Goal: Information Seeking & Learning: Compare options

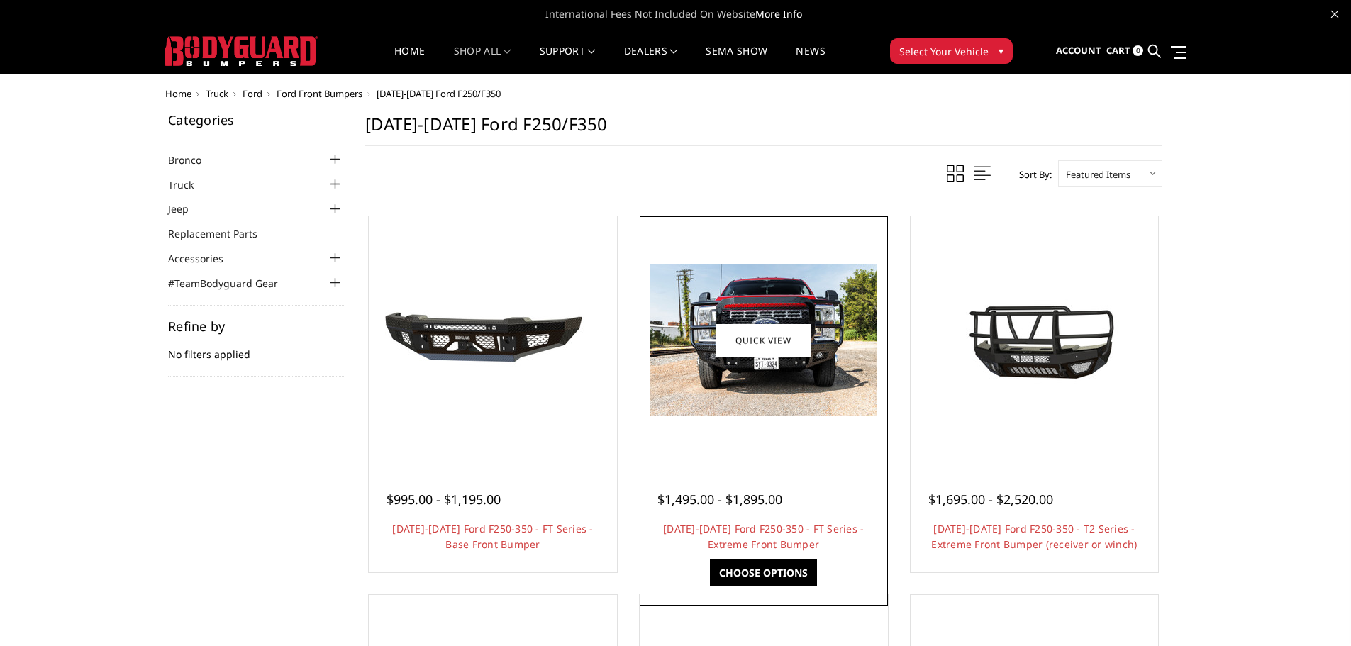
drag, startPoint x: 821, startPoint y: 385, endPoint x: 743, endPoint y: 421, distance: 85.7
click at [743, 421] on div at bounding box center [763, 340] width 241 height 241
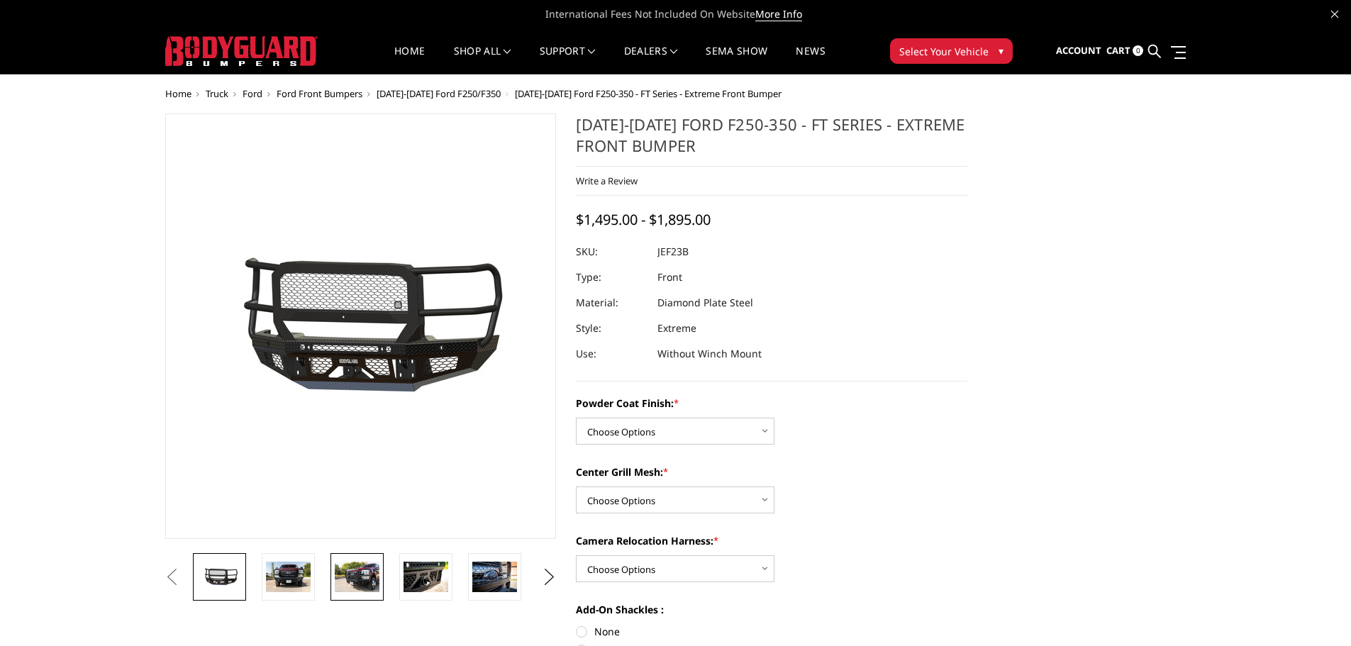
click at [357, 591] on img at bounding box center [357, 577] width 45 height 30
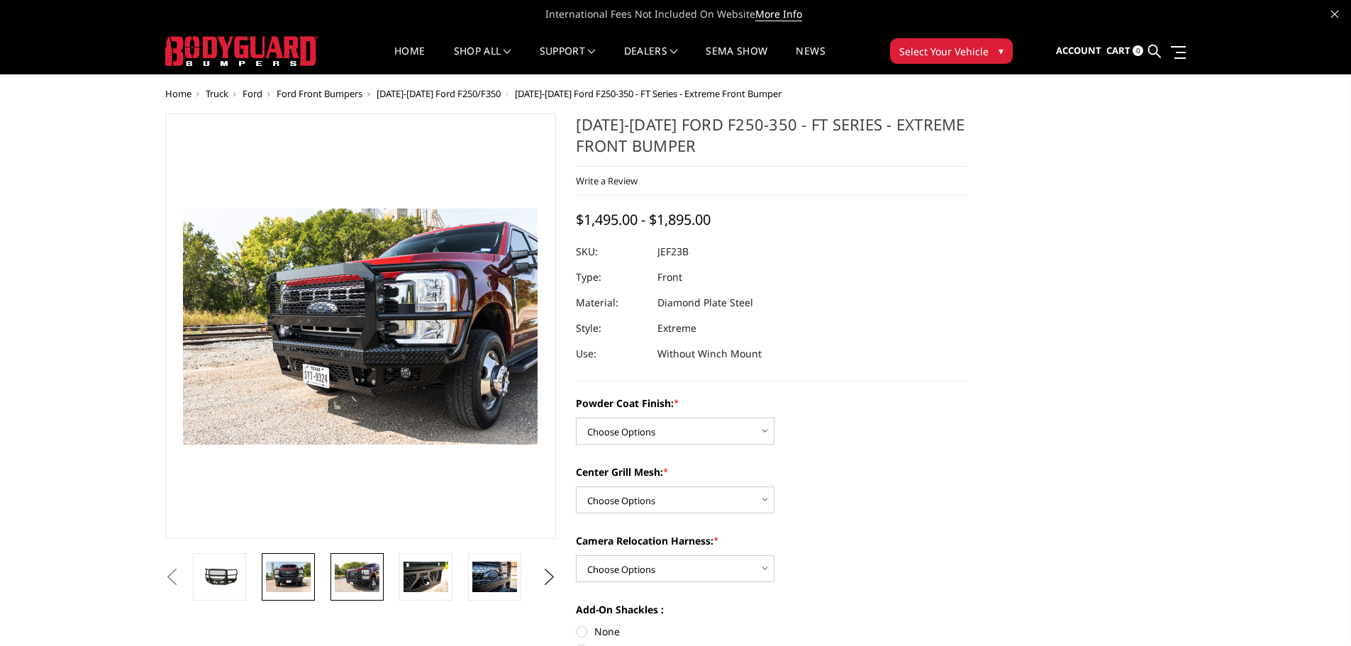
click at [297, 581] on img at bounding box center [288, 577] width 45 height 30
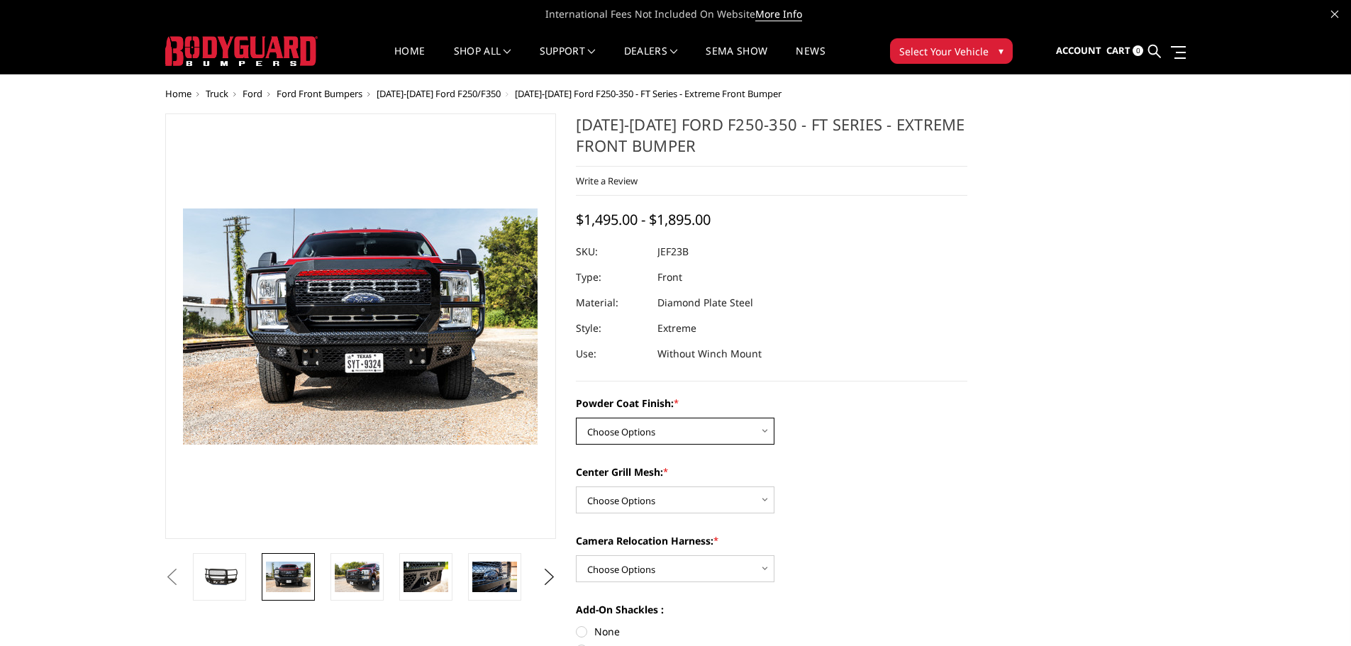
click at [638, 435] on select "Choose Options Bare Metal Gloss Black Powder Coat Textured Black Powder Coat" at bounding box center [675, 431] width 199 height 27
click at [817, 287] on dl "SKU: JEF23B UPC: Type: Front Material: Diamond Plate Steel Style: Extreme Use: …" at bounding box center [772, 303] width 392 height 128
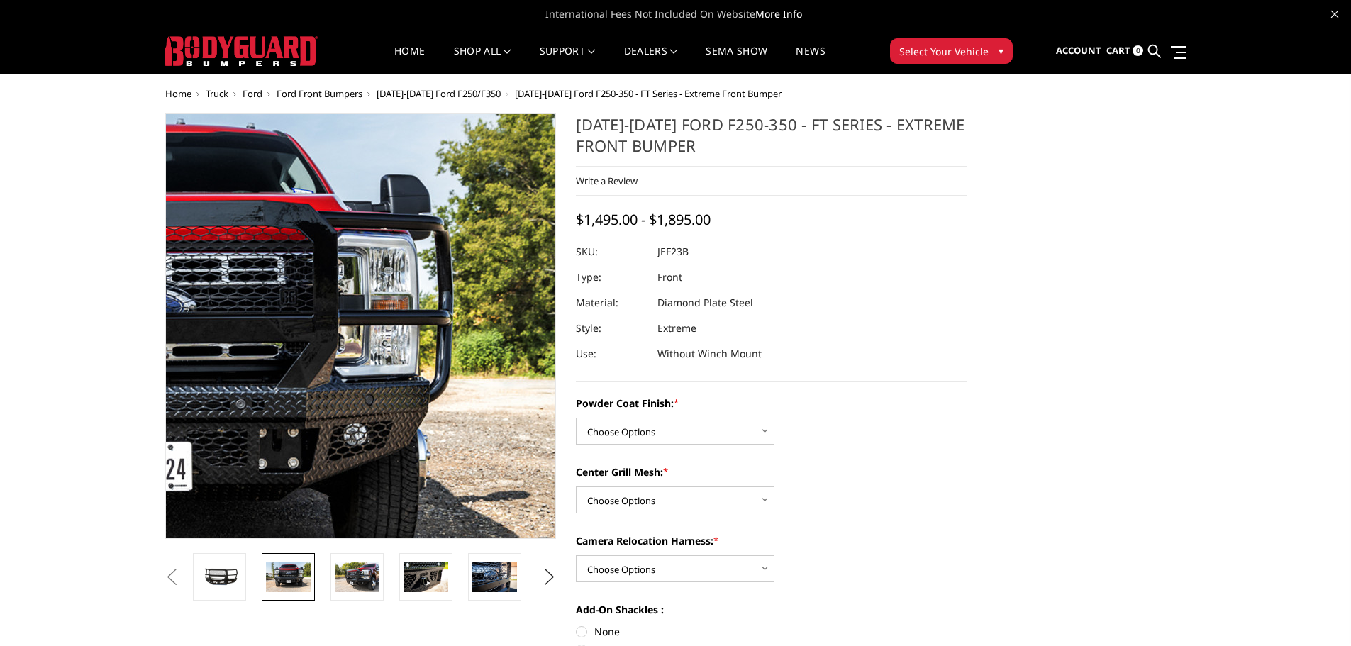
click at [504, 264] on img at bounding box center [133, 374] width 908 height 606
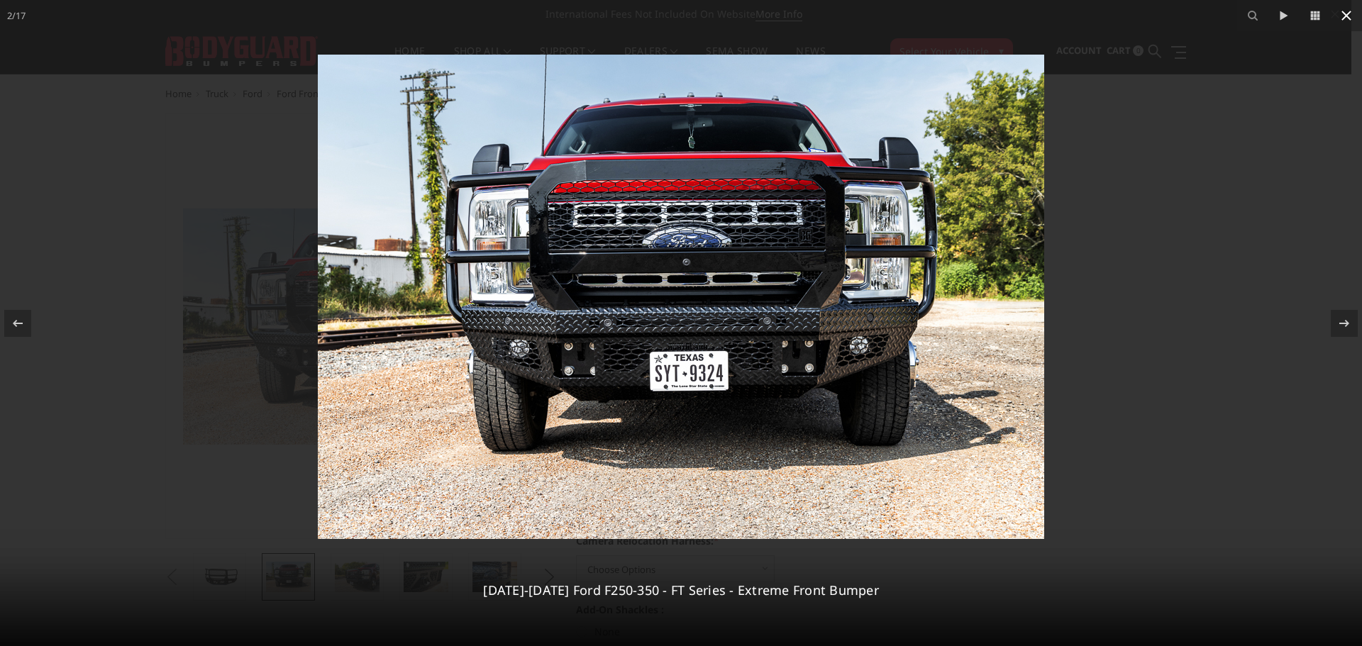
click at [1351, 16] on icon at bounding box center [1346, 15] width 17 height 17
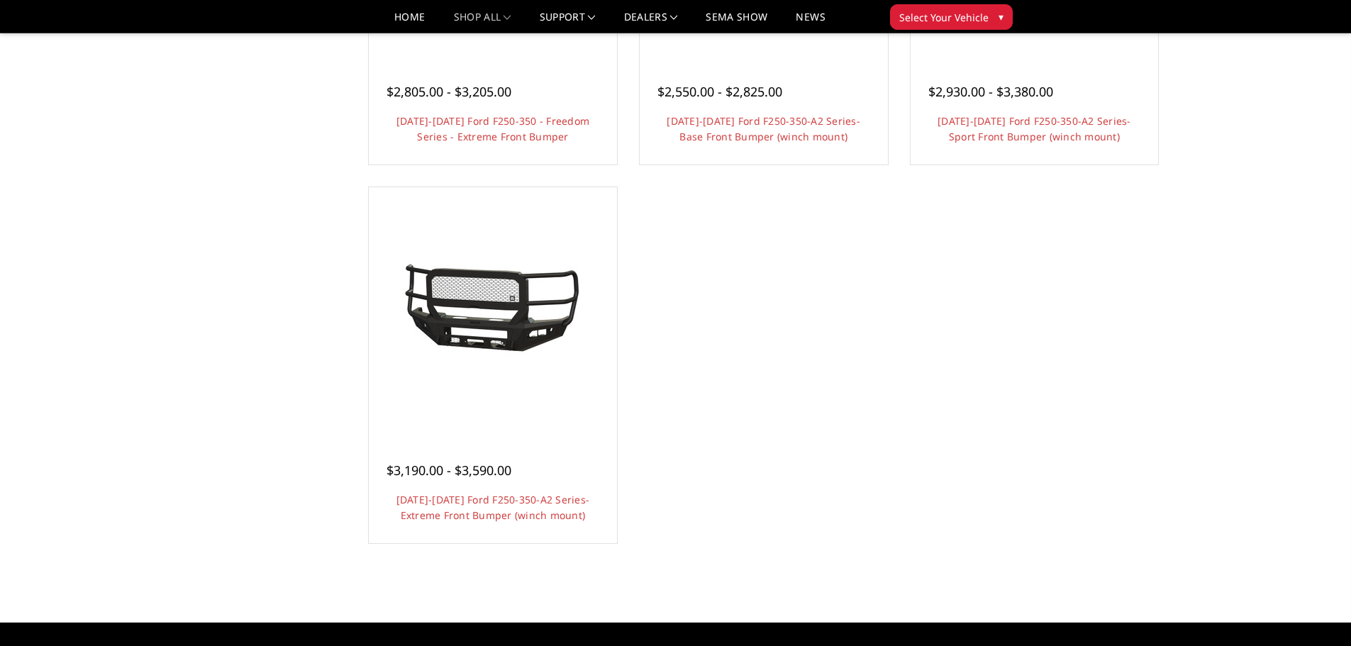
scroll to position [1135, 0]
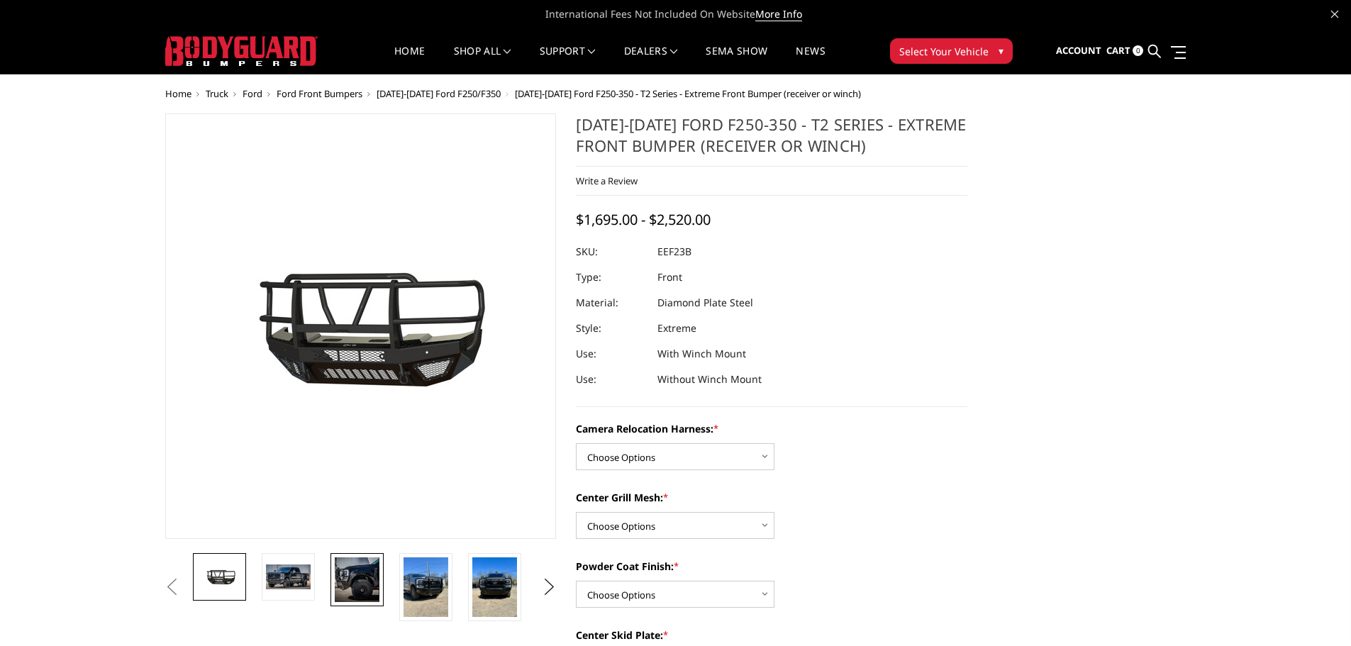
click at [356, 579] on img at bounding box center [357, 580] width 45 height 45
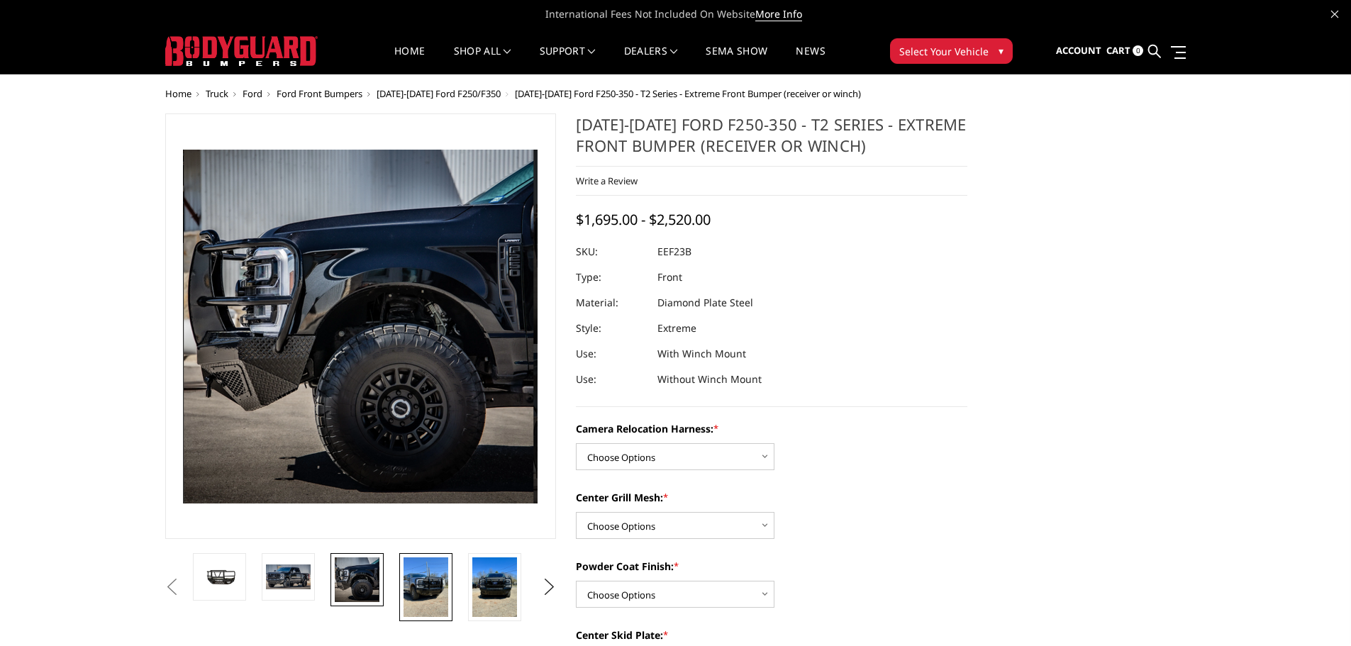
click at [417, 580] on img at bounding box center [426, 588] width 45 height 60
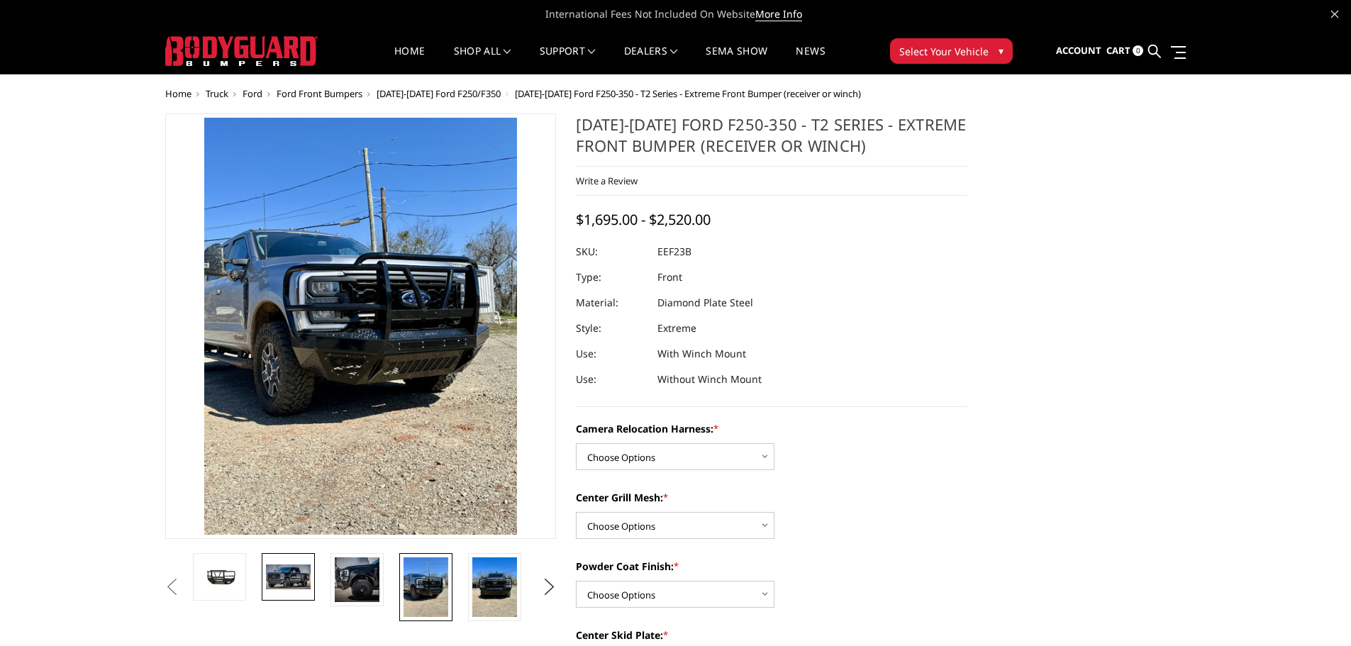
click at [300, 591] on link at bounding box center [288, 577] width 53 height 48
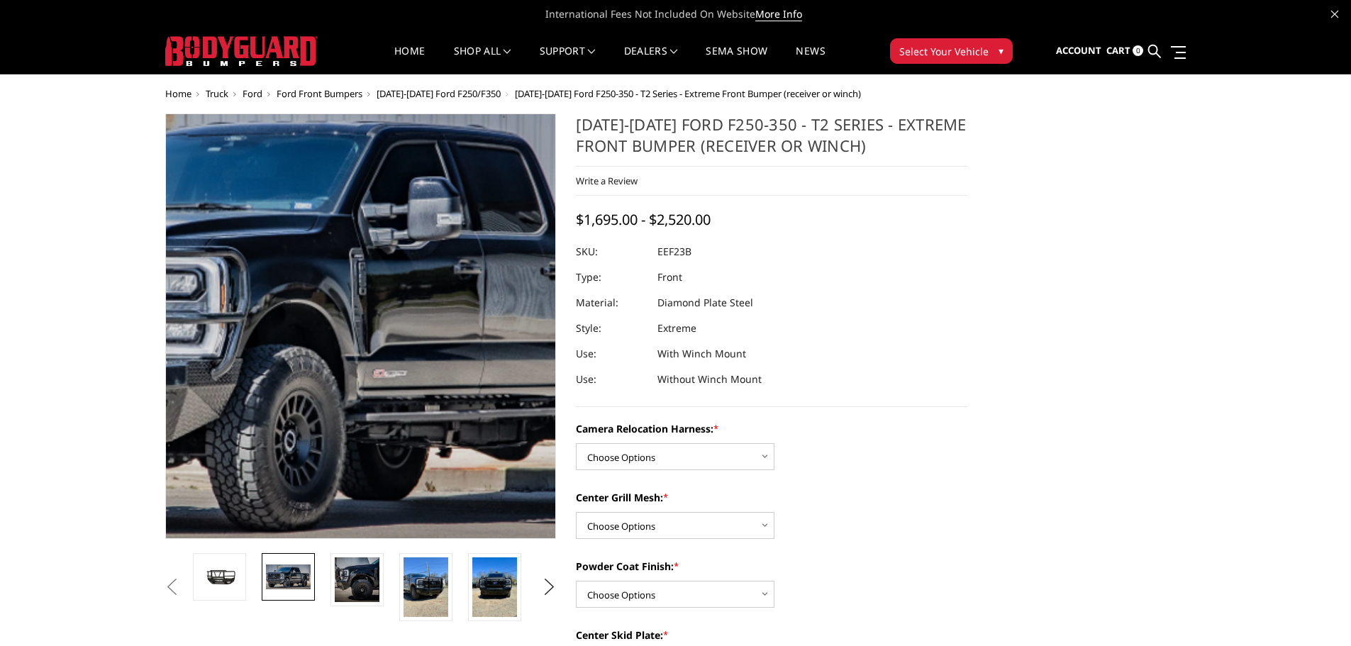
click at [381, 395] on img at bounding box center [314, 317] width 908 height 492
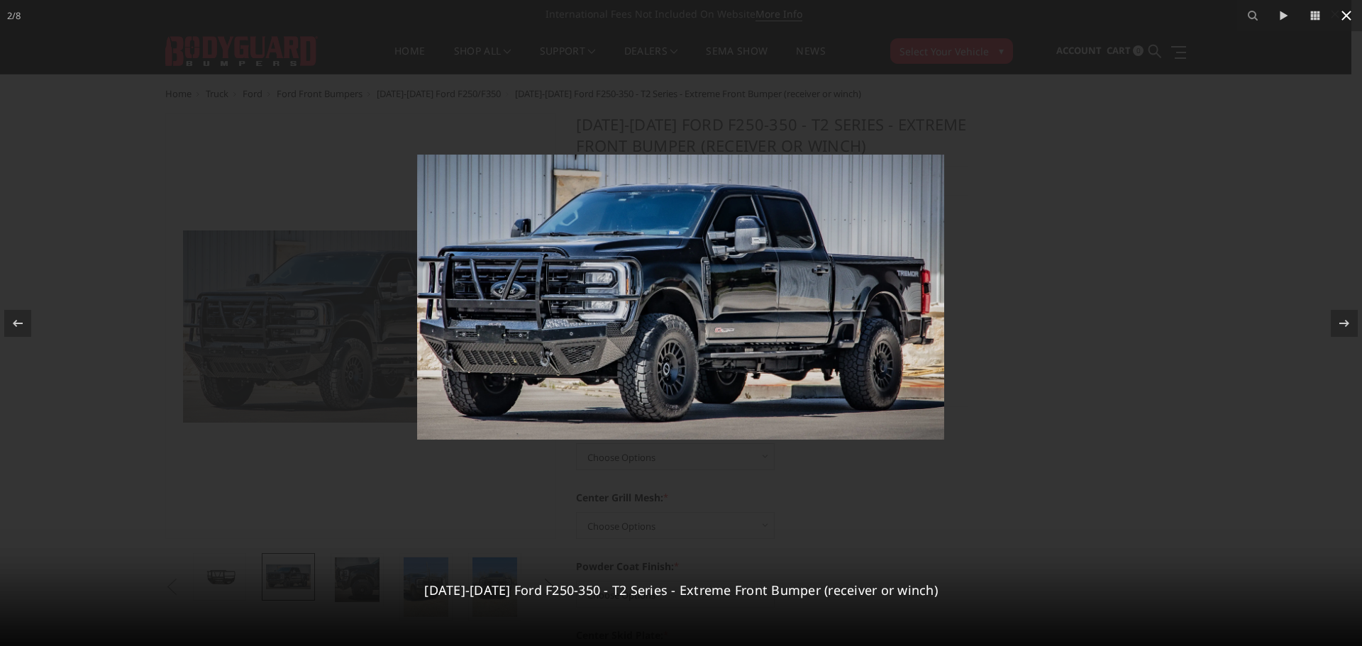
drag, startPoint x: 1352, startPoint y: 11, endPoint x: 1321, endPoint y: 29, distance: 35.3
click at [1351, 11] on icon at bounding box center [1346, 15] width 17 height 17
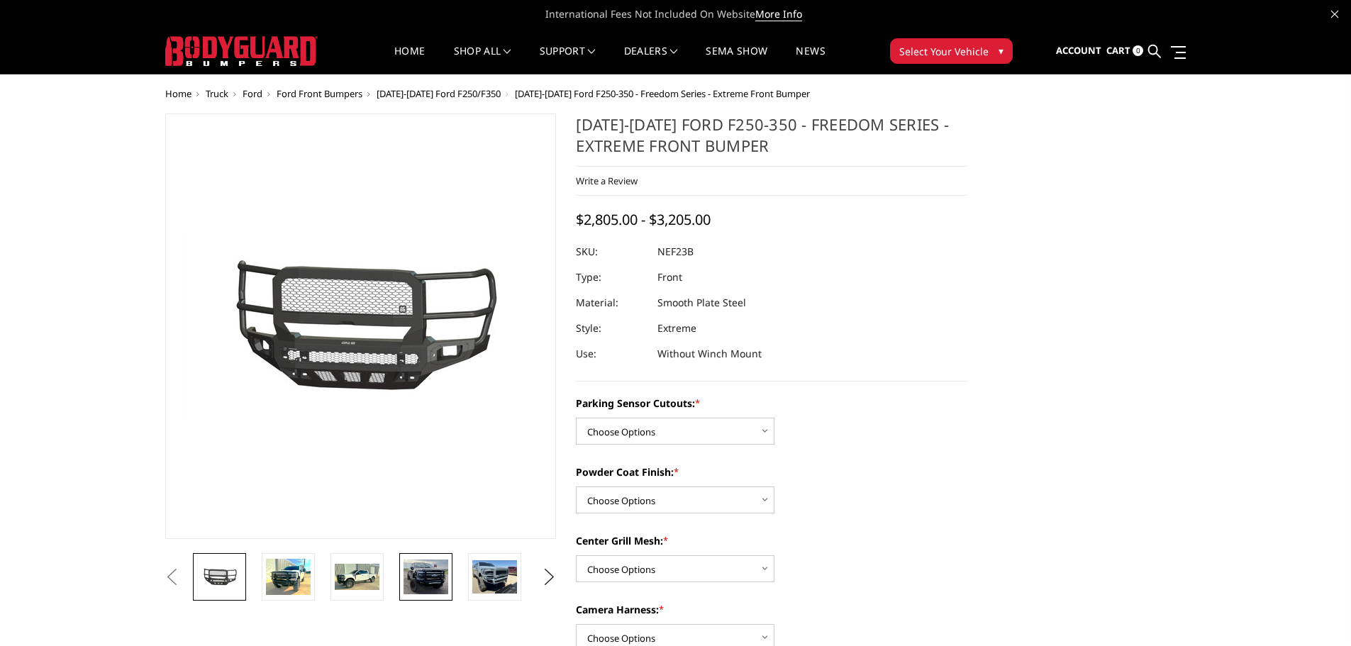
click at [416, 589] on img at bounding box center [426, 577] width 45 height 35
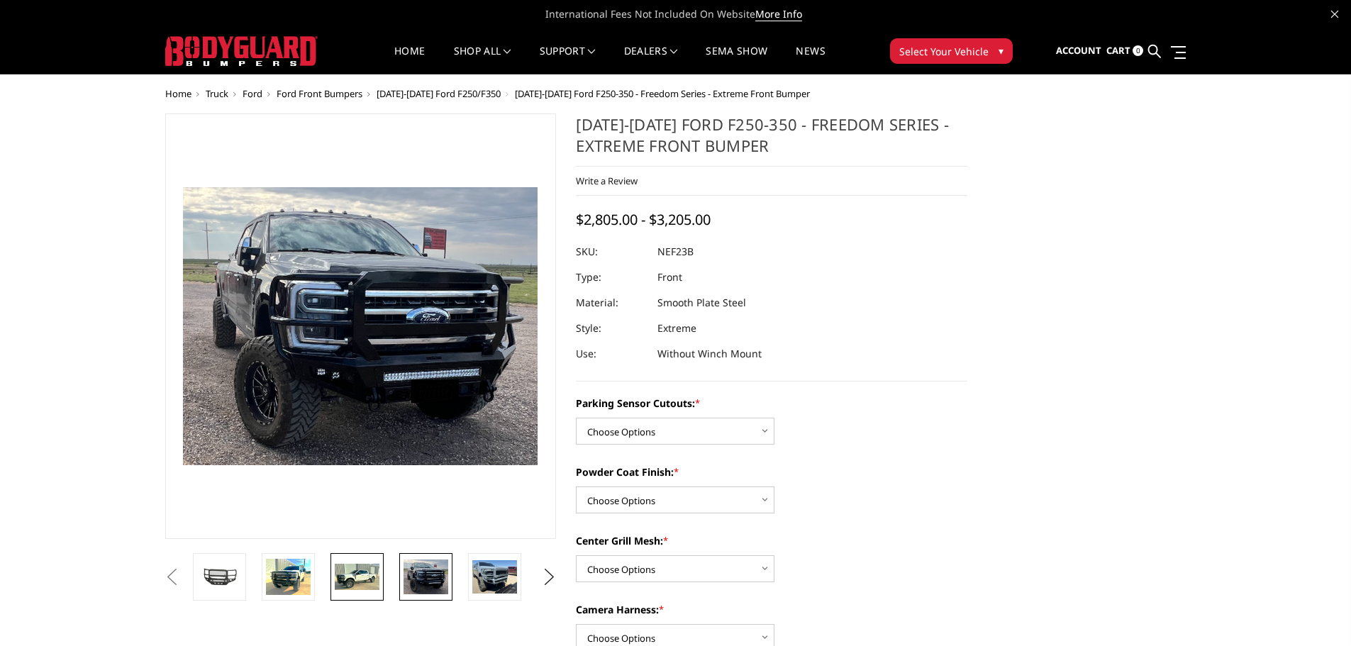
click at [345, 582] on img at bounding box center [357, 577] width 45 height 27
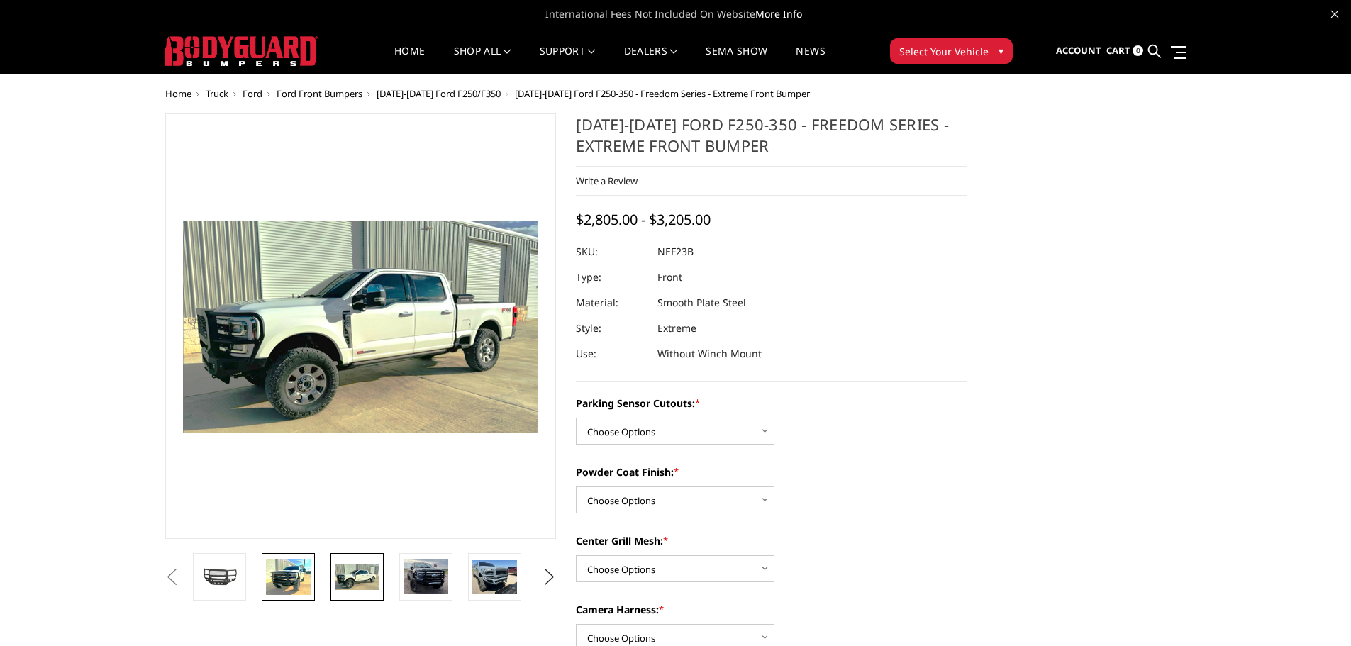
click at [291, 579] on img at bounding box center [288, 577] width 45 height 36
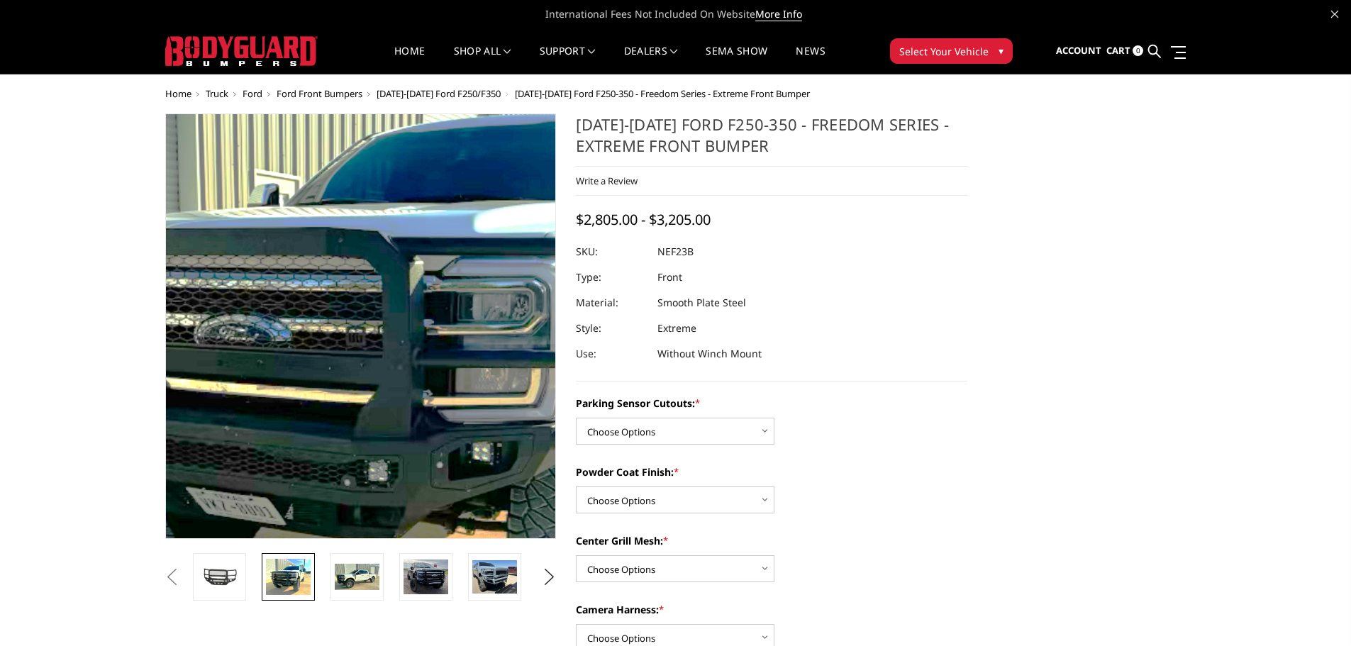
drag, startPoint x: 327, startPoint y: 308, endPoint x: 226, endPoint y: 299, distance: 101.1
click at [226, 299] on img at bounding box center [406, 340] width 908 height 741
